Goal: Register for event/course

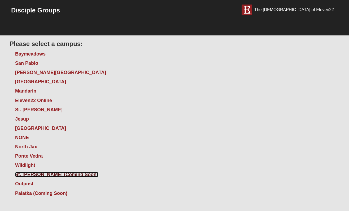
click at [60, 175] on link "St. [PERSON_NAME] (Coming Soon)" at bounding box center [56, 174] width 83 height 5
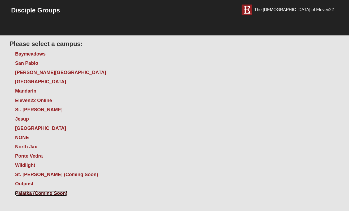
click at [38, 193] on link "Palatka (Coming Soon)" at bounding box center [41, 193] width 52 height 5
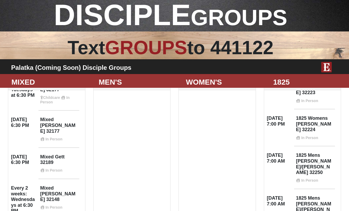
scroll to position [9, 0]
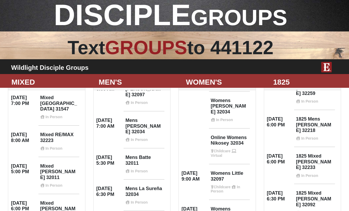
scroll to position [9, 0]
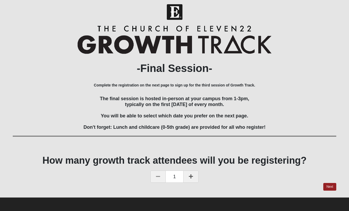
scroll to position [3, 0]
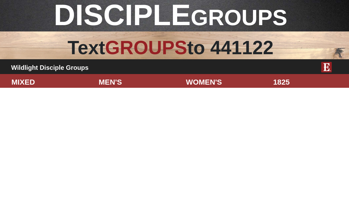
scroll to position [9, 0]
